Goal: Find specific page/section

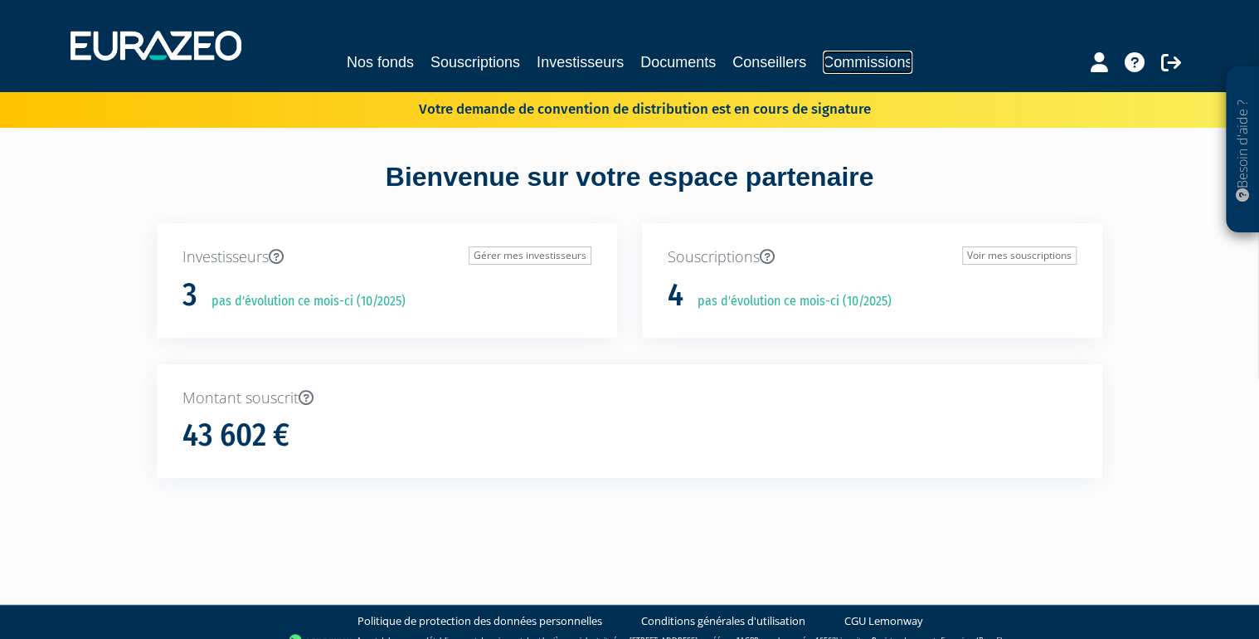
click at [827, 61] on link "Commissions" at bounding box center [868, 62] width 90 height 23
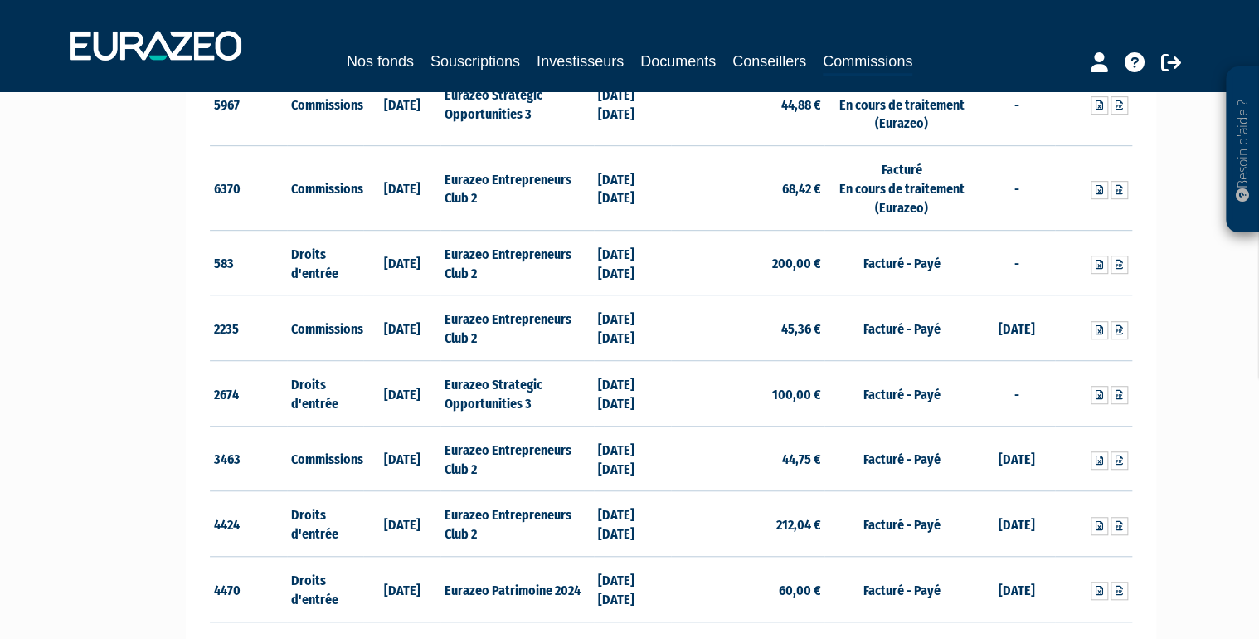
scroll to position [398, 0]
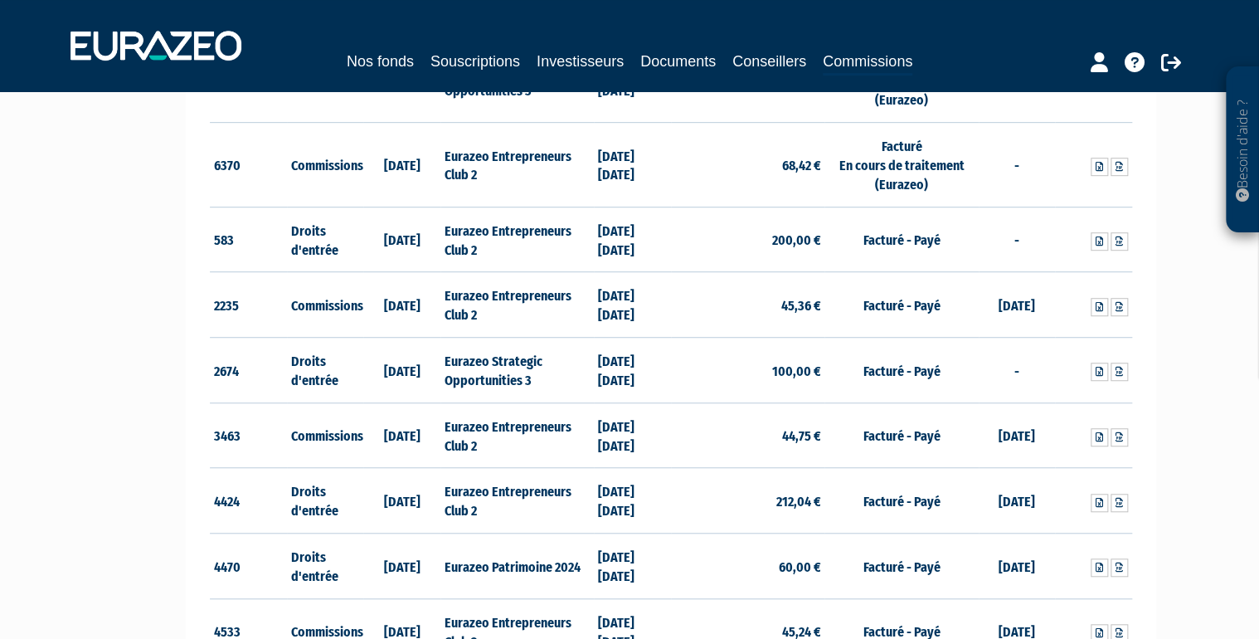
drag, startPoint x: 783, startPoint y: 432, endPoint x: 675, endPoint y: 430, distance: 107.8
click at [675, 430] on td "44,75 €" at bounding box center [747, 435] width 153 height 66
click at [701, 475] on td "212,04 €" at bounding box center [747, 501] width 153 height 66
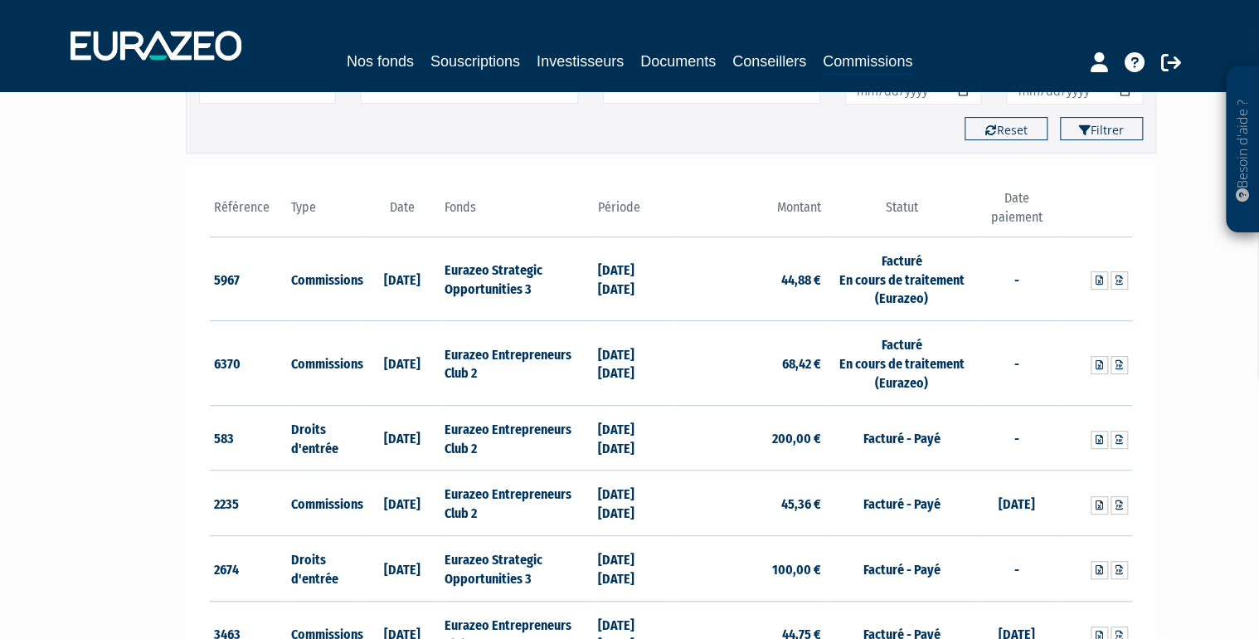
scroll to position [199, 0]
click at [1118, 433] on link at bounding box center [1119, 440] width 17 height 18
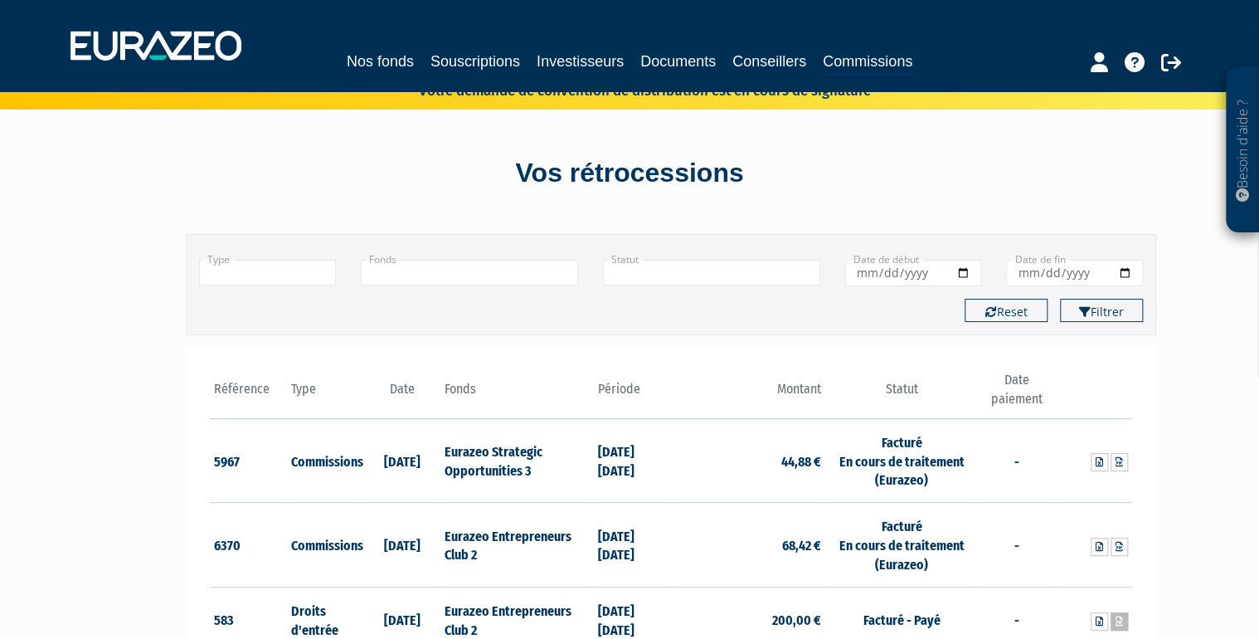
scroll to position [0, 0]
